Goal: Task Accomplishment & Management: Manage account settings

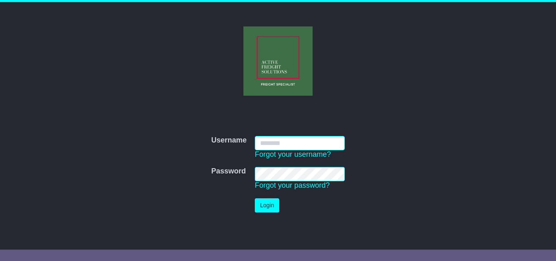
click at [270, 138] on input "Username" at bounding box center [300, 143] width 90 height 14
paste input "**********"
type input "**********"
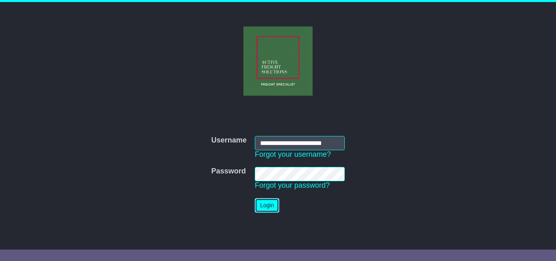
click at [269, 199] on button "Login" at bounding box center [267, 205] width 24 height 14
